Goal: Check status: Check status

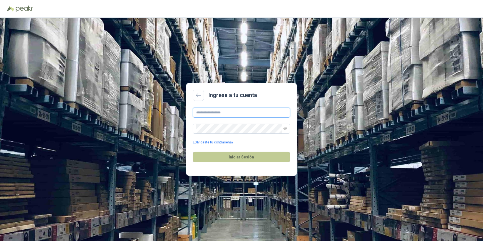
type input "**********"
click at [241, 159] on button "Iniciar Sesión" at bounding box center [241, 157] width 97 height 11
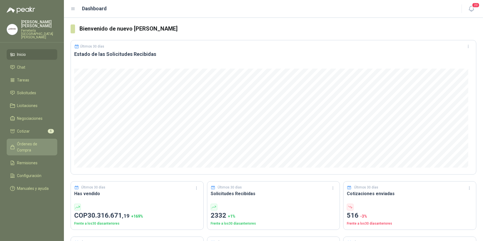
click at [35, 141] on span "Órdenes de Compra" at bounding box center [34, 147] width 35 height 12
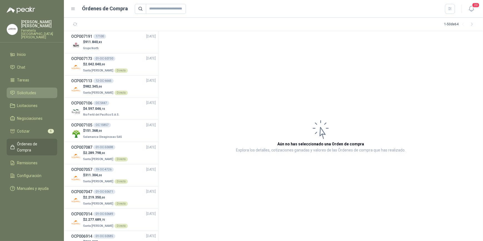
click at [34, 91] on span "Solicitudes" at bounding box center [26, 93] width 19 height 6
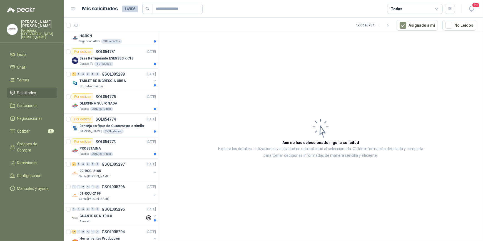
scroll to position [227, 0]
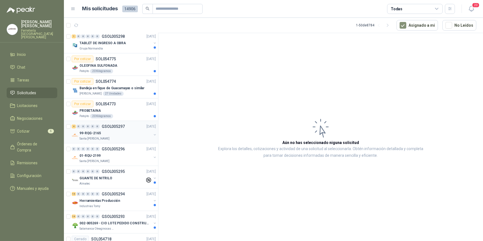
click at [120, 134] on div "99-RQG-2165" at bounding box center [116, 133] width 72 height 7
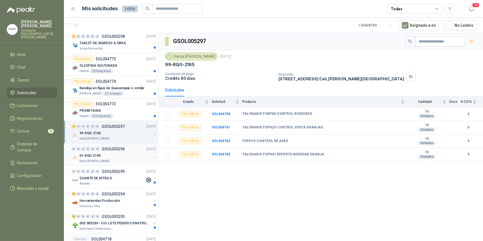
click at [118, 157] on div "01-RQU-2199" at bounding box center [116, 155] width 72 height 7
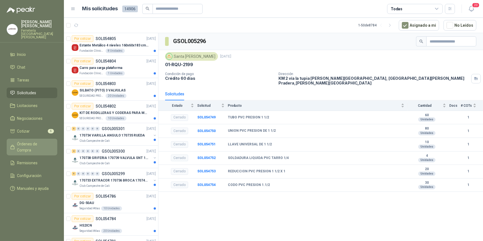
click at [36, 141] on span "Órdenes de Compra" at bounding box center [34, 147] width 35 height 12
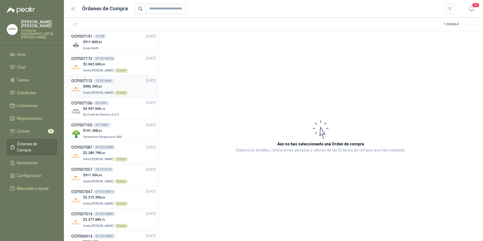
click at [112, 85] on p "$ 982.345 ,00" at bounding box center [105, 86] width 45 height 5
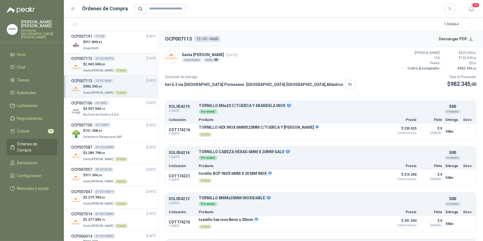
click at [128, 65] on div "$ 2.042.040 ,00 Santa [PERSON_NAME] Directo" at bounding box center [113, 67] width 85 height 11
